Goal: Information Seeking & Learning: Learn about a topic

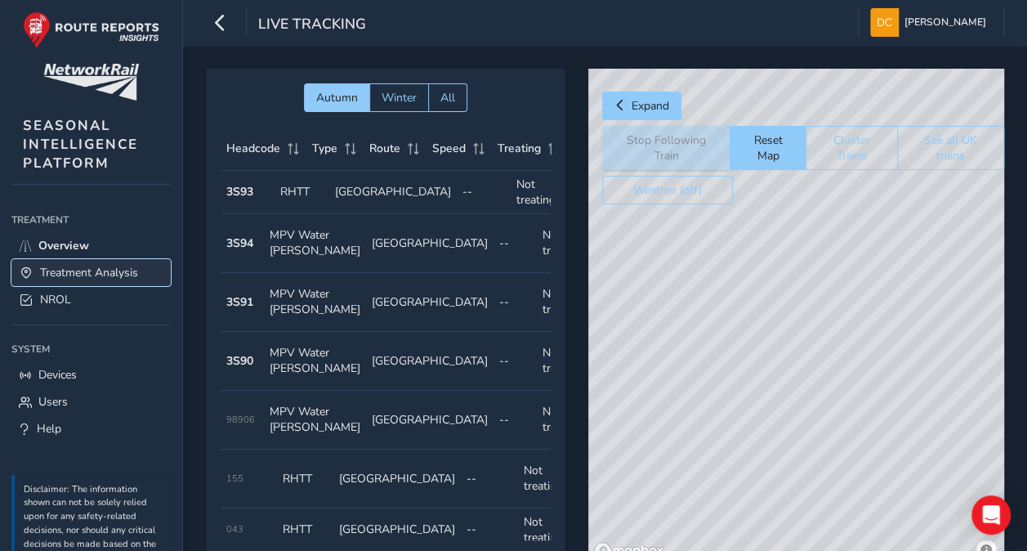
click at [92, 269] on span "Treatment Analysis" at bounding box center [89, 273] width 98 height 16
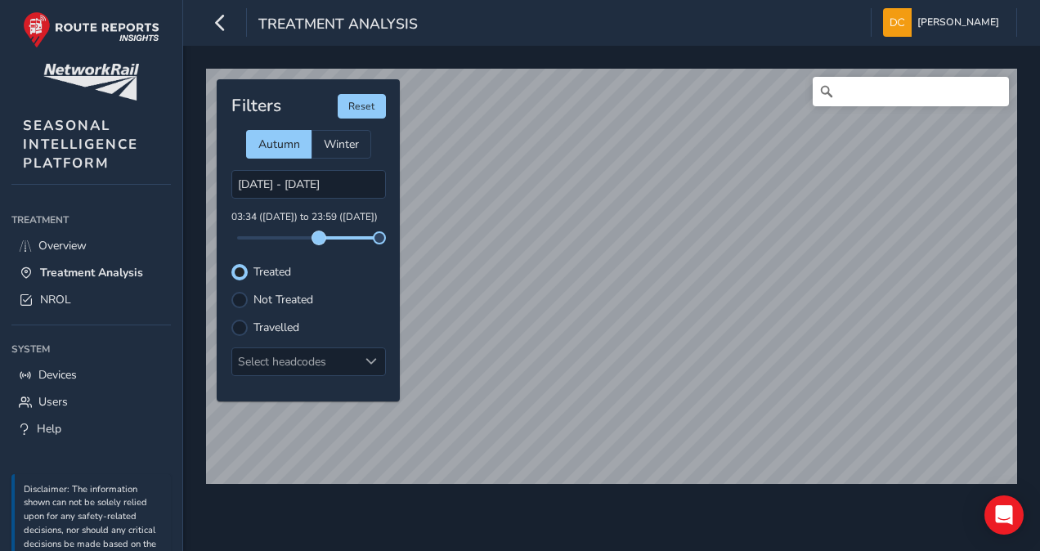
drag, startPoint x: 237, startPoint y: 240, endPoint x: 319, endPoint y: 240, distance: 81.7
click at [319, 240] on span at bounding box center [318, 237] width 13 height 13
click at [277, 180] on input "[DATE] - [DATE]" at bounding box center [308, 184] width 154 height 29
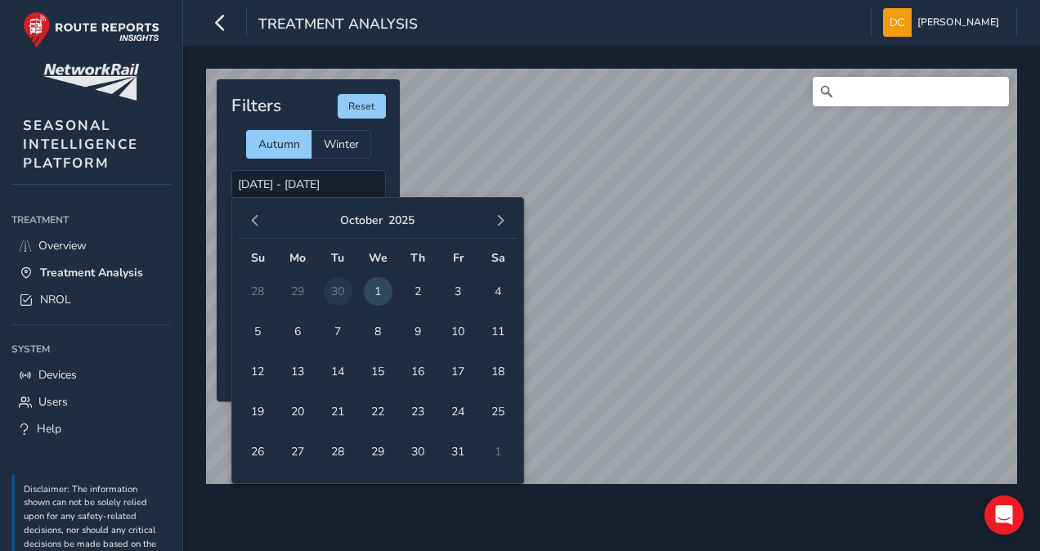
click at [379, 288] on span "1" at bounding box center [378, 291] width 29 height 29
type input "[DATE] - [DATE]"
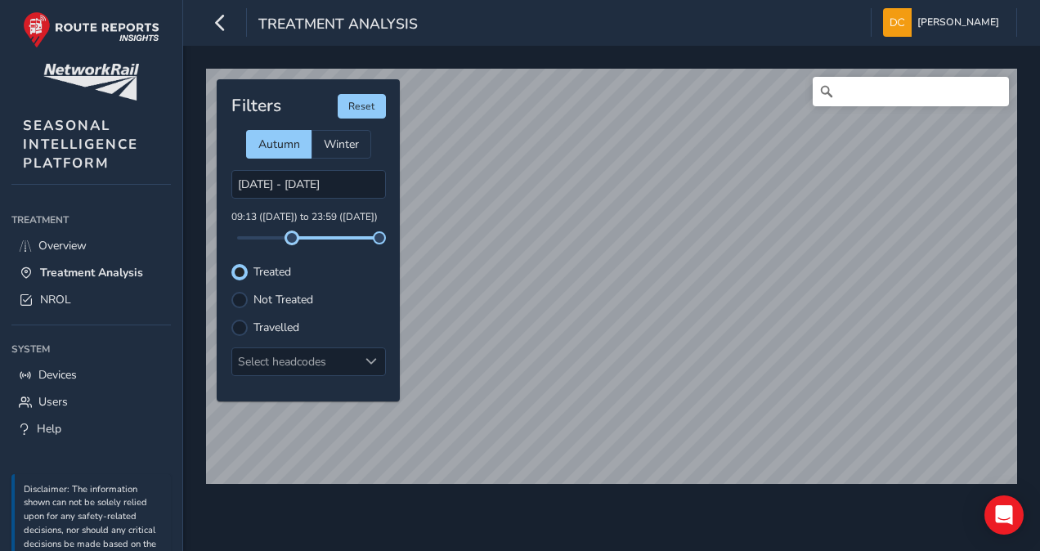
drag, startPoint x: 240, startPoint y: 237, endPoint x: 292, endPoint y: 245, distance: 52.1
click at [292, 245] on div "Filters Reset Autumn Winter [DATE] - [DATE] 09:13 ([DATE]) to 23:59 ([DATE]) Tr…" at bounding box center [308, 240] width 183 height 322
drag, startPoint x: 377, startPoint y: 242, endPoint x: 319, endPoint y: 240, distance: 58.1
click at [319, 240] on span at bounding box center [318, 237] width 13 height 13
drag, startPoint x: 288, startPoint y: 240, endPoint x: 274, endPoint y: 242, distance: 14.0
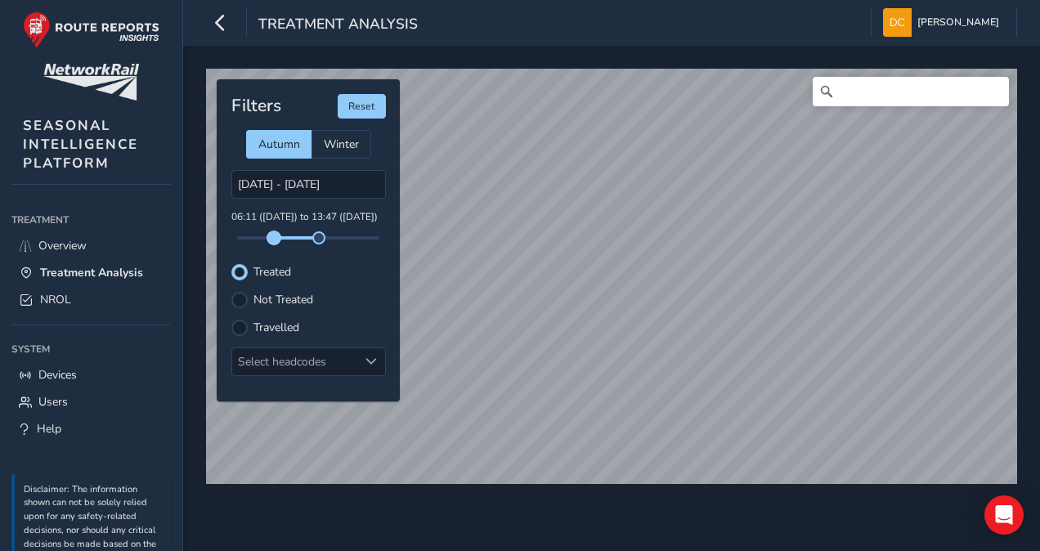
click at [274, 242] on span at bounding box center [273, 237] width 13 height 13
drag, startPoint x: 272, startPoint y: 241, endPoint x: 252, endPoint y: 239, distance: 20.5
click at [252, 239] on span at bounding box center [252, 237] width 13 height 13
